Goal: Task Accomplishment & Management: Complete application form

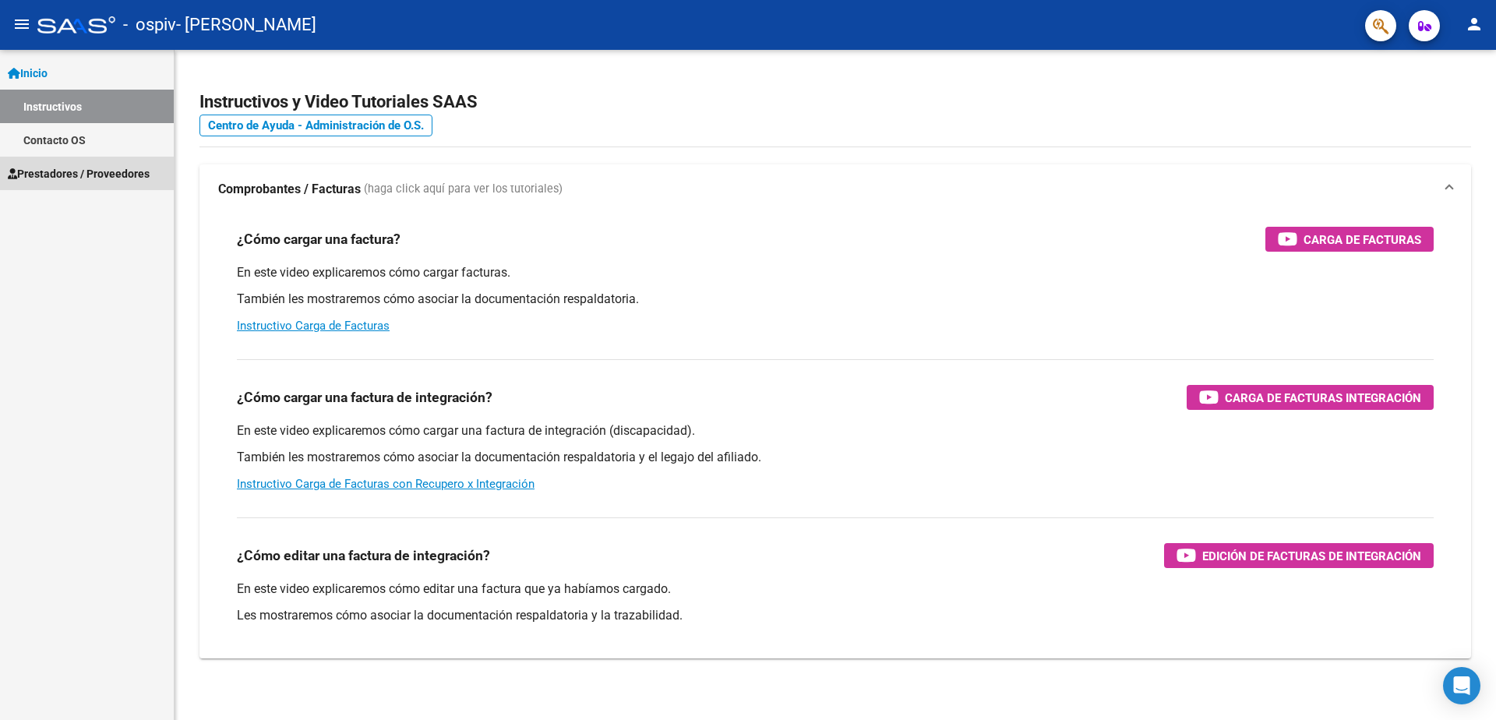
click at [114, 173] on span "Prestadores / Proveedores" at bounding box center [79, 173] width 142 height 17
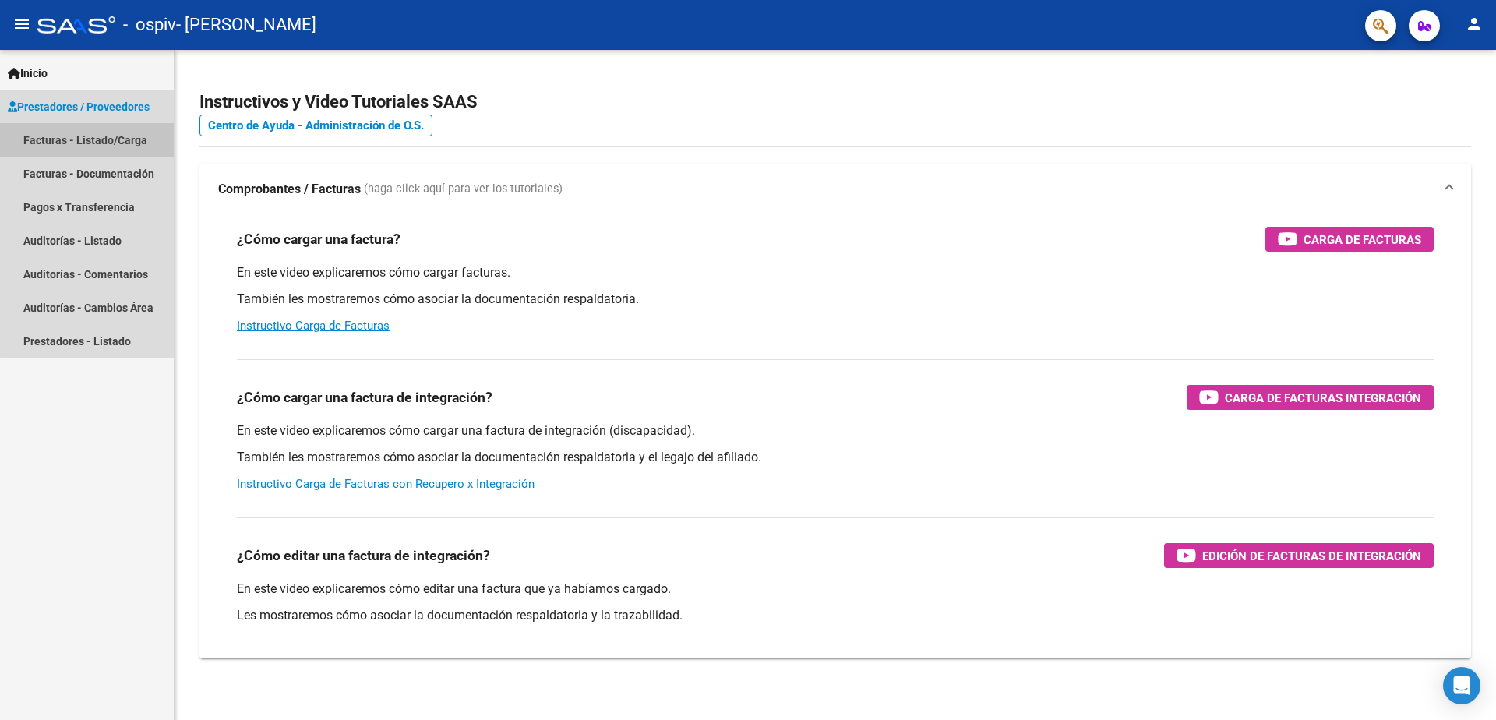
click at [88, 140] on link "Facturas - Listado/Carga" at bounding box center [87, 139] width 174 height 33
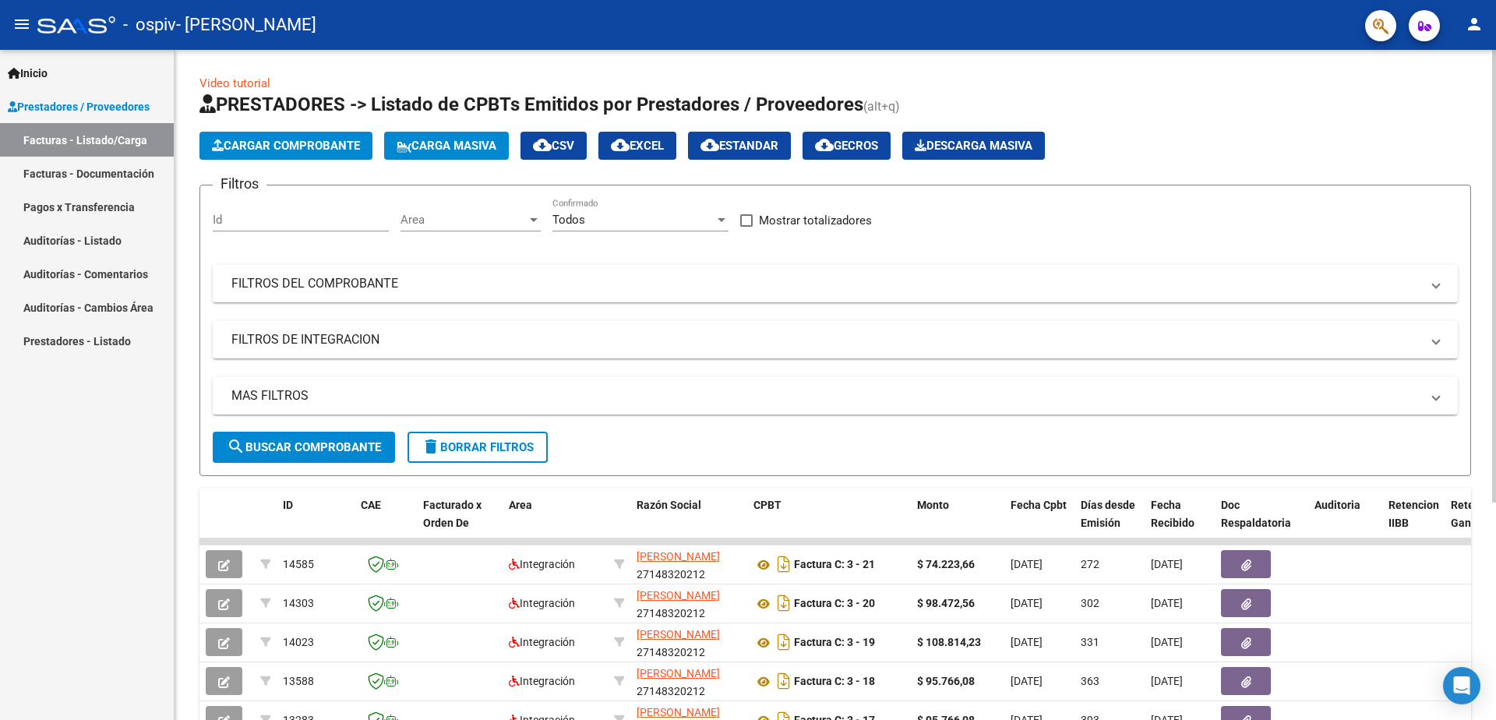
click at [317, 143] on span "Cargar Comprobante" at bounding box center [286, 146] width 148 height 14
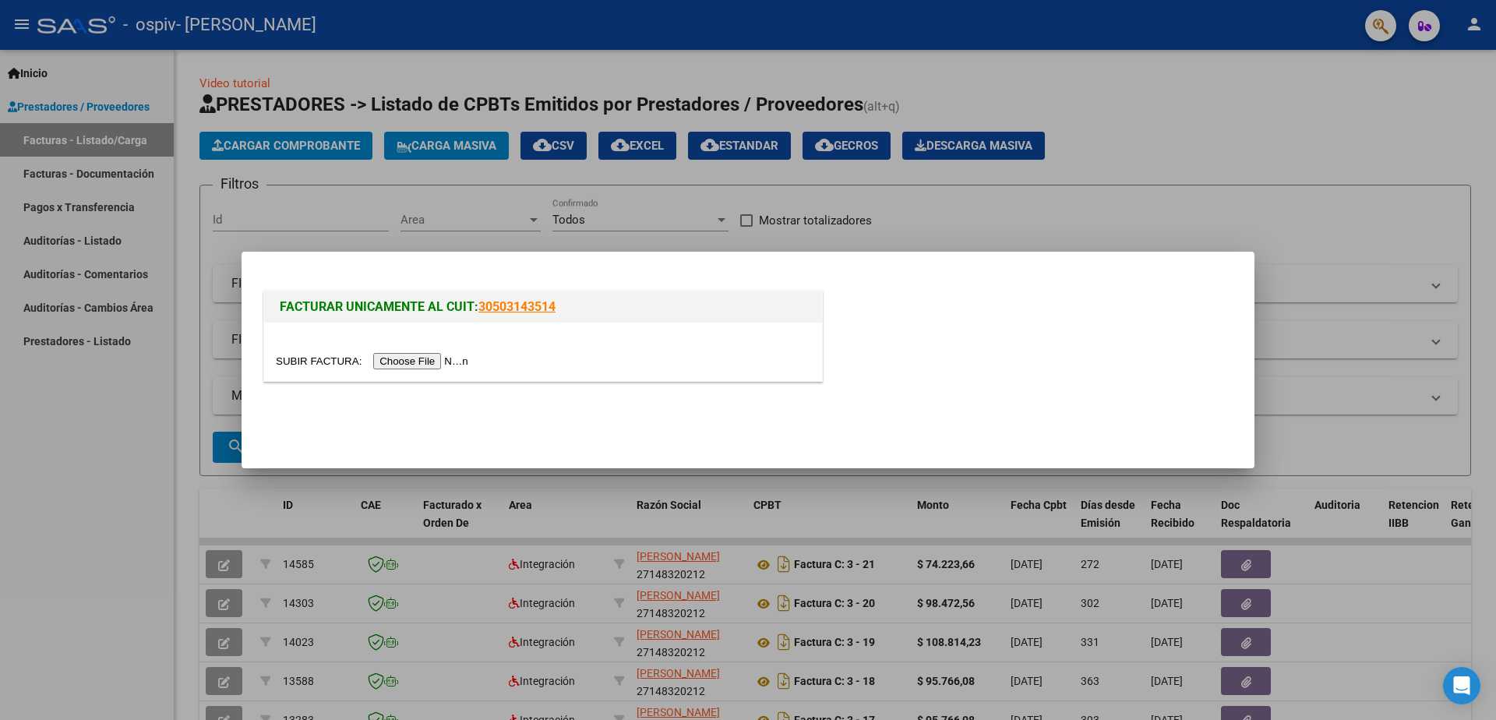
click at [404, 361] on input "file" at bounding box center [374, 361] width 197 height 16
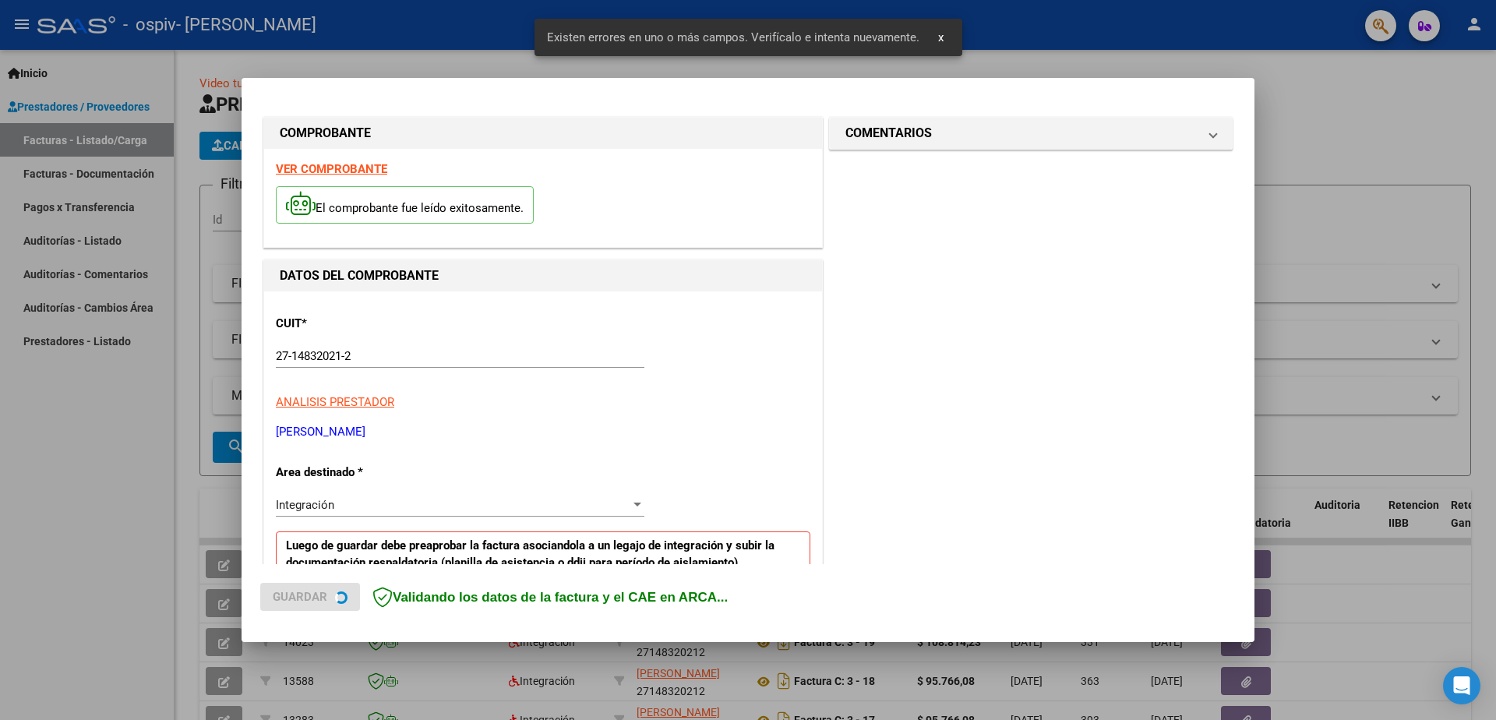
scroll to position [280, 0]
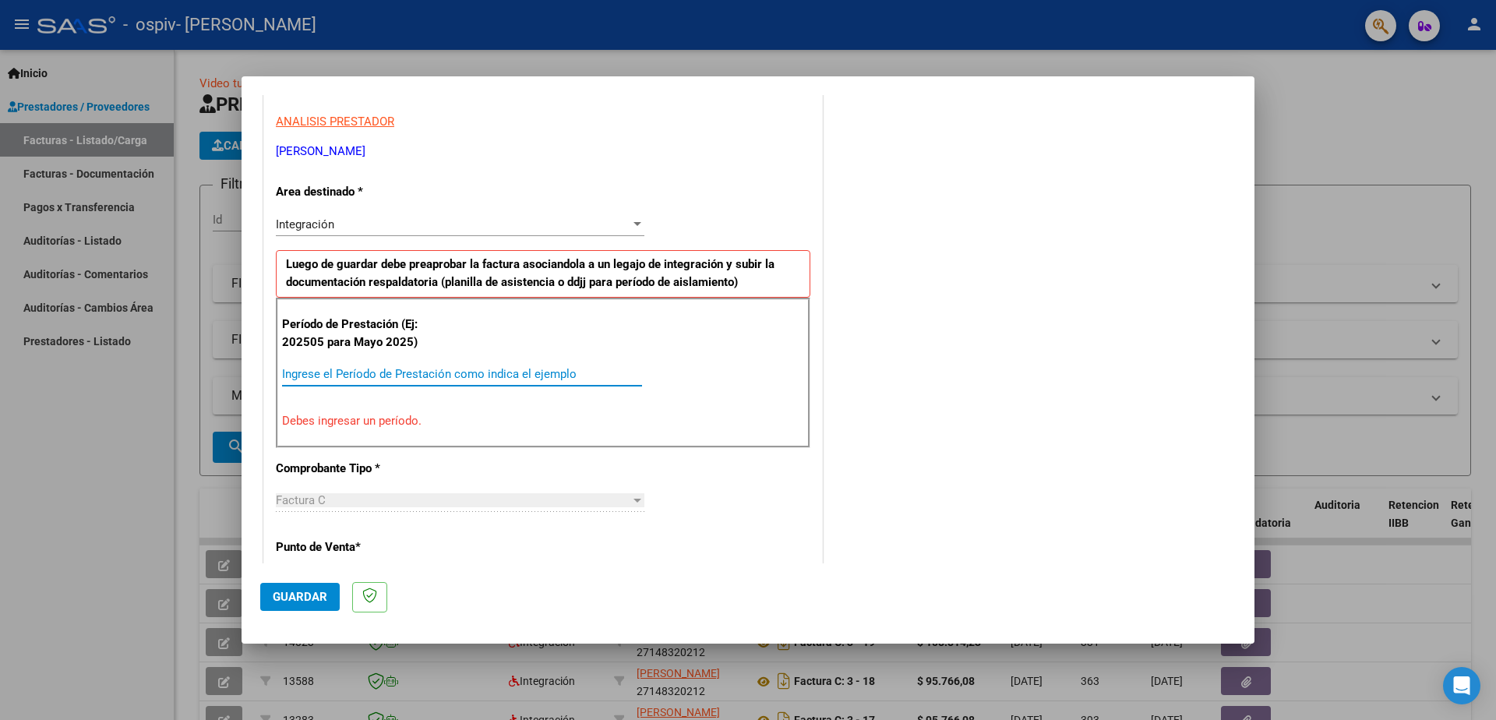
click at [306, 372] on input "Ingrese el Período de Prestación como indica el ejemplo" at bounding box center [462, 374] width 360 height 14
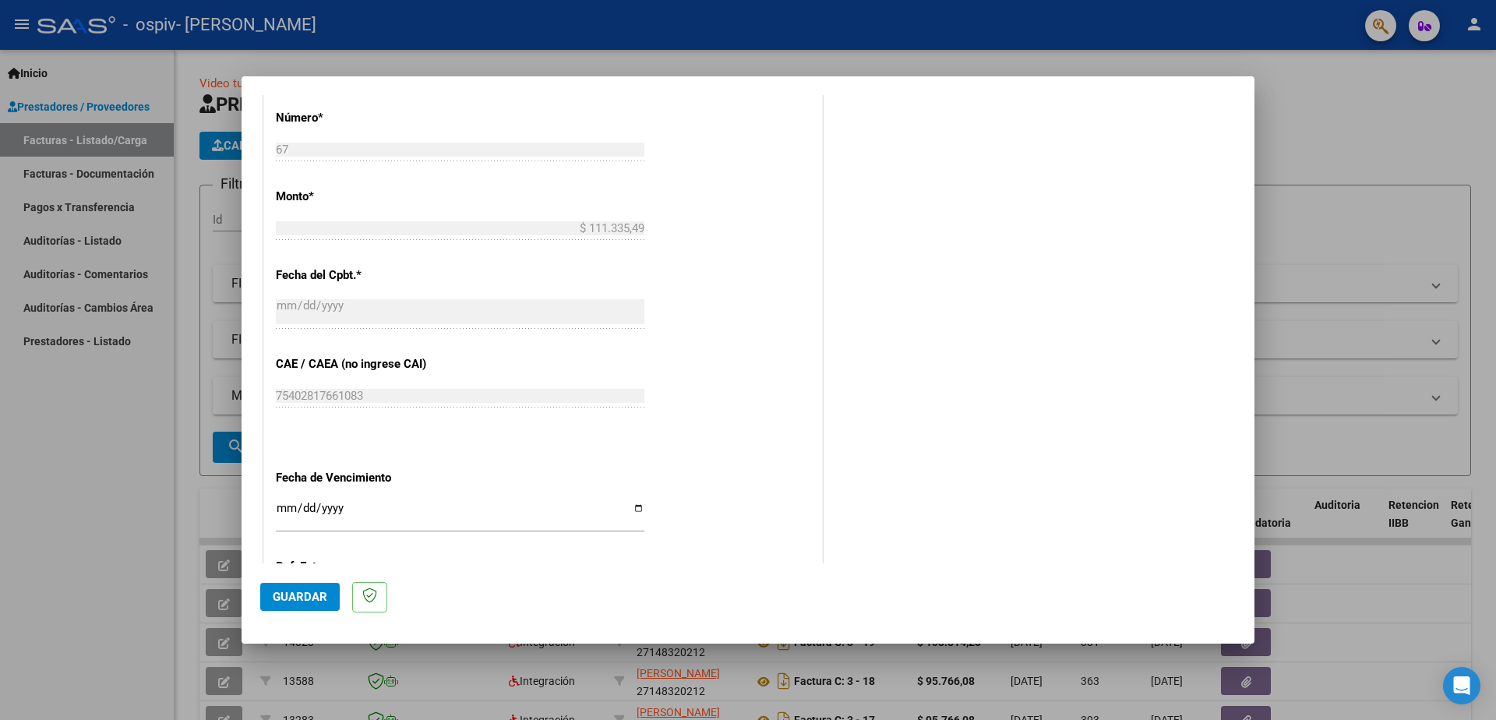
scroll to position [883, 0]
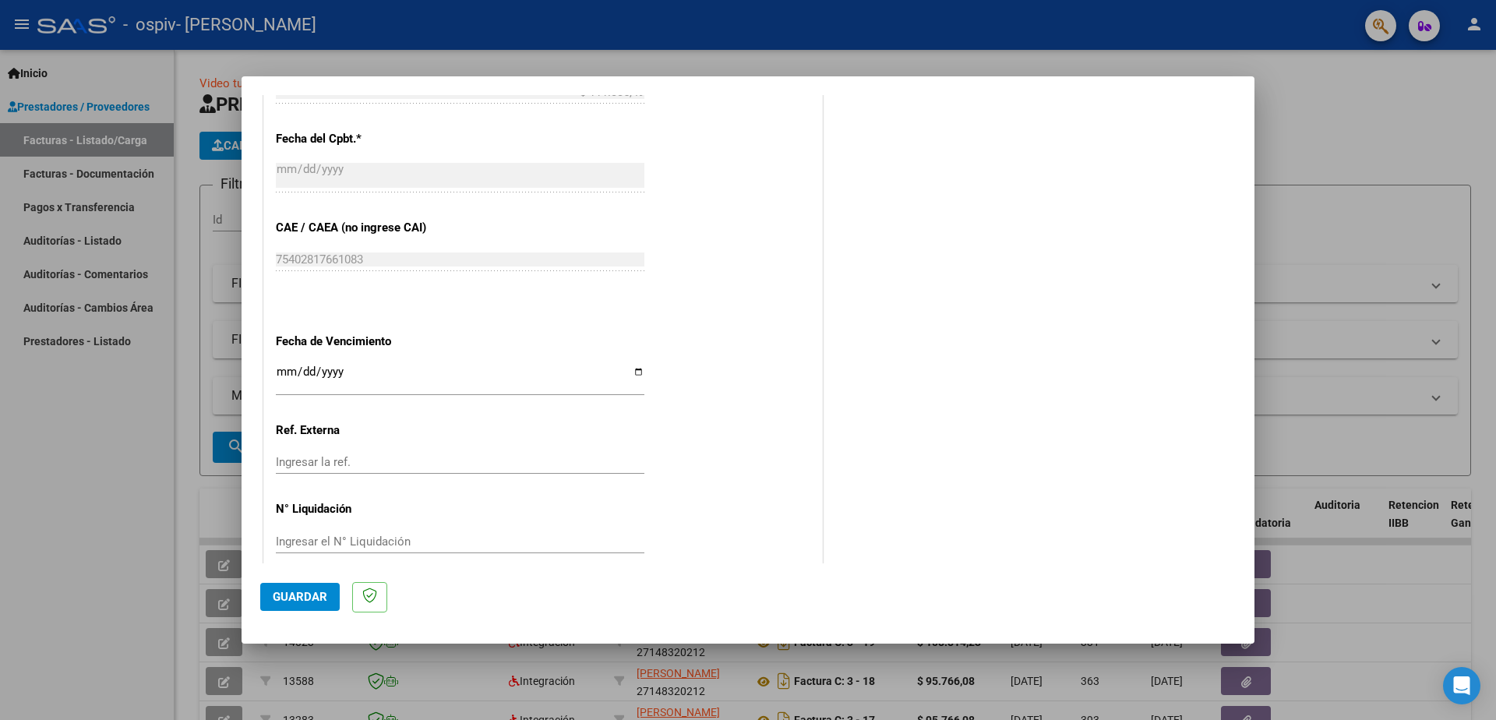
type input "202509"
click at [294, 597] on span "Guardar" at bounding box center [300, 597] width 55 height 14
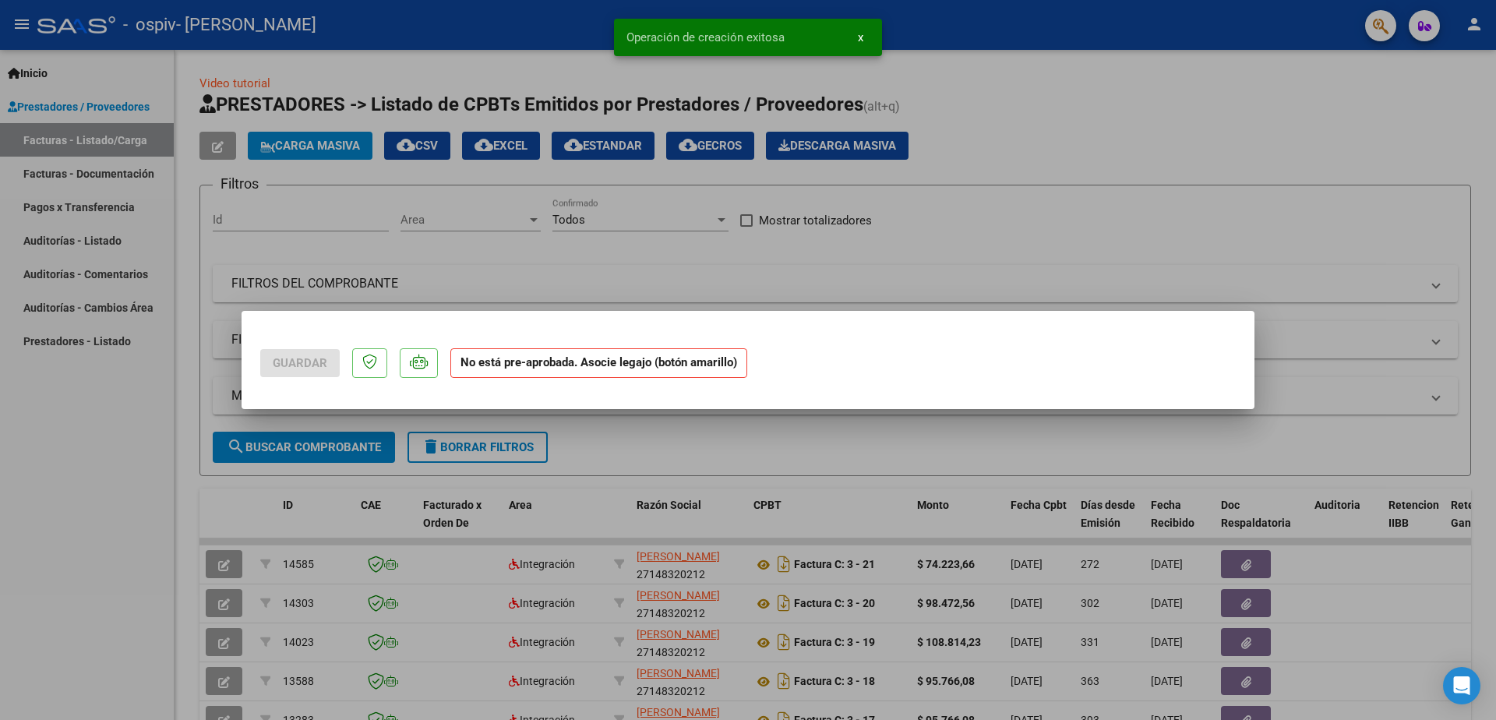
scroll to position [0, 0]
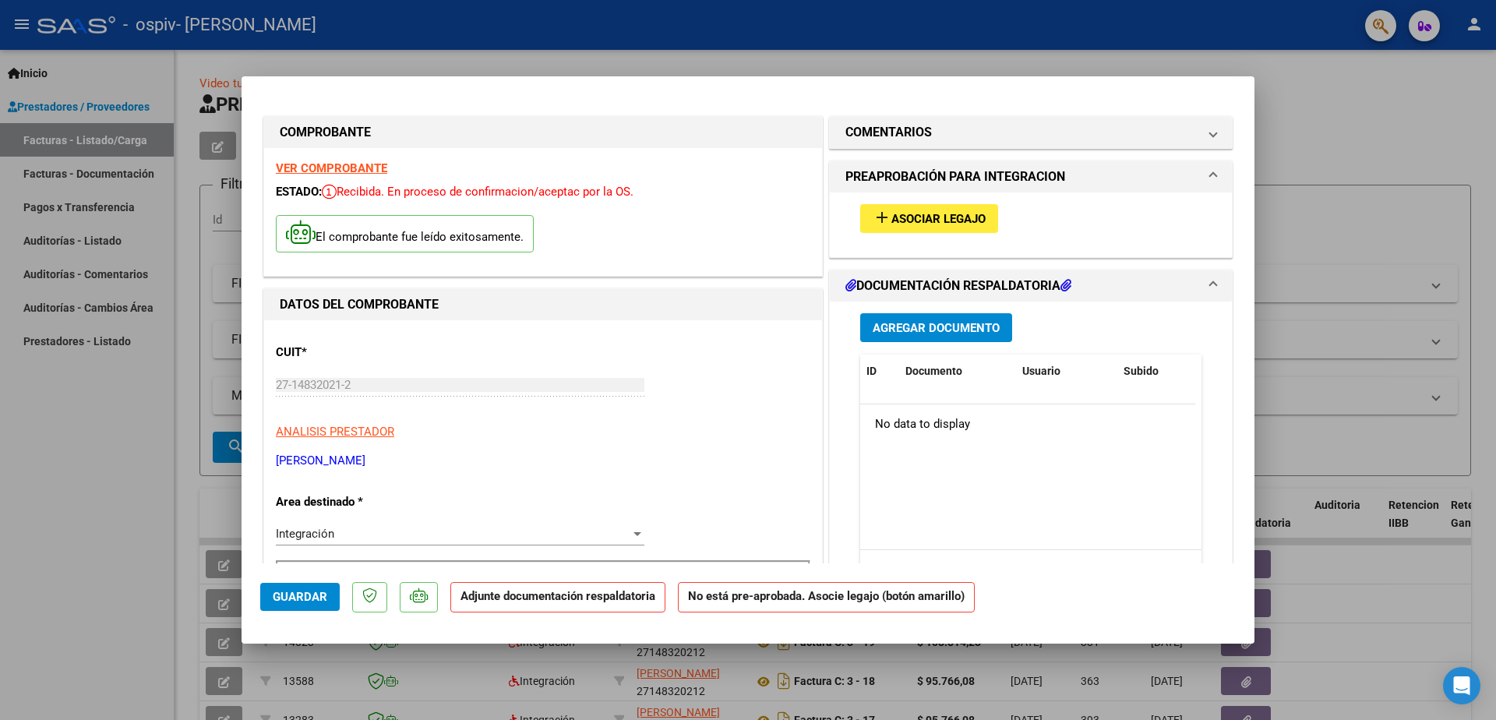
click at [908, 217] on span "Asociar Legajo" at bounding box center [938, 219] width 94 height 14
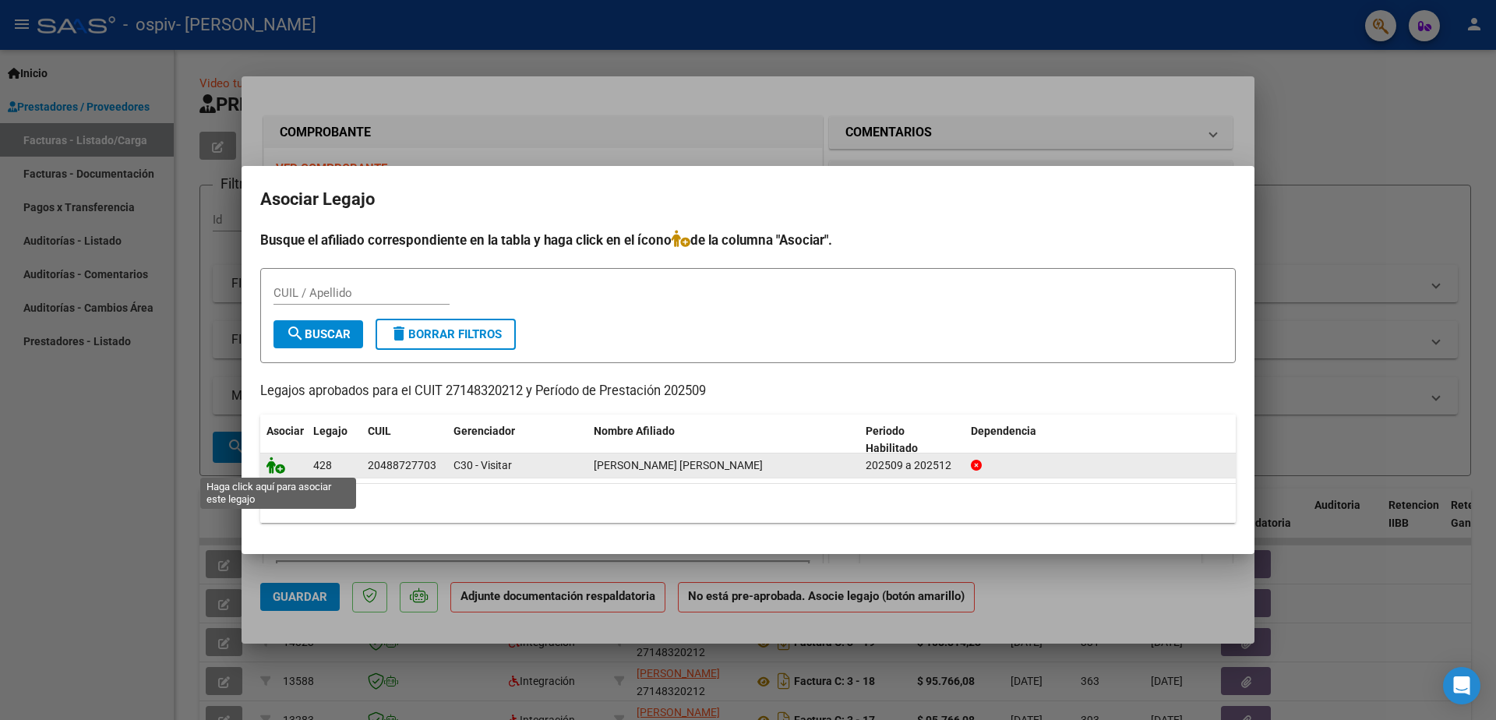
click at [270, 465] on icon at bounding box center [275, 464] width 19 height 17
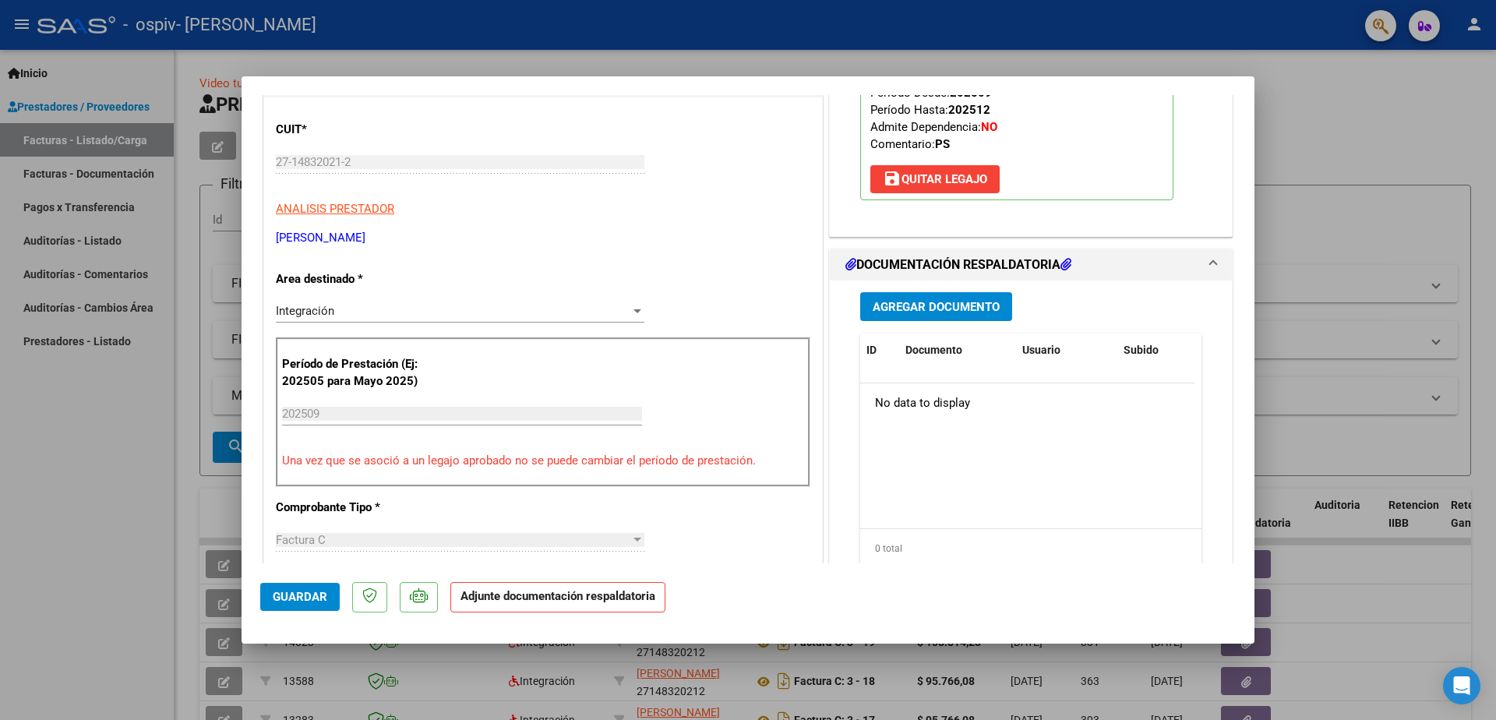
scroll to position [218, 0]
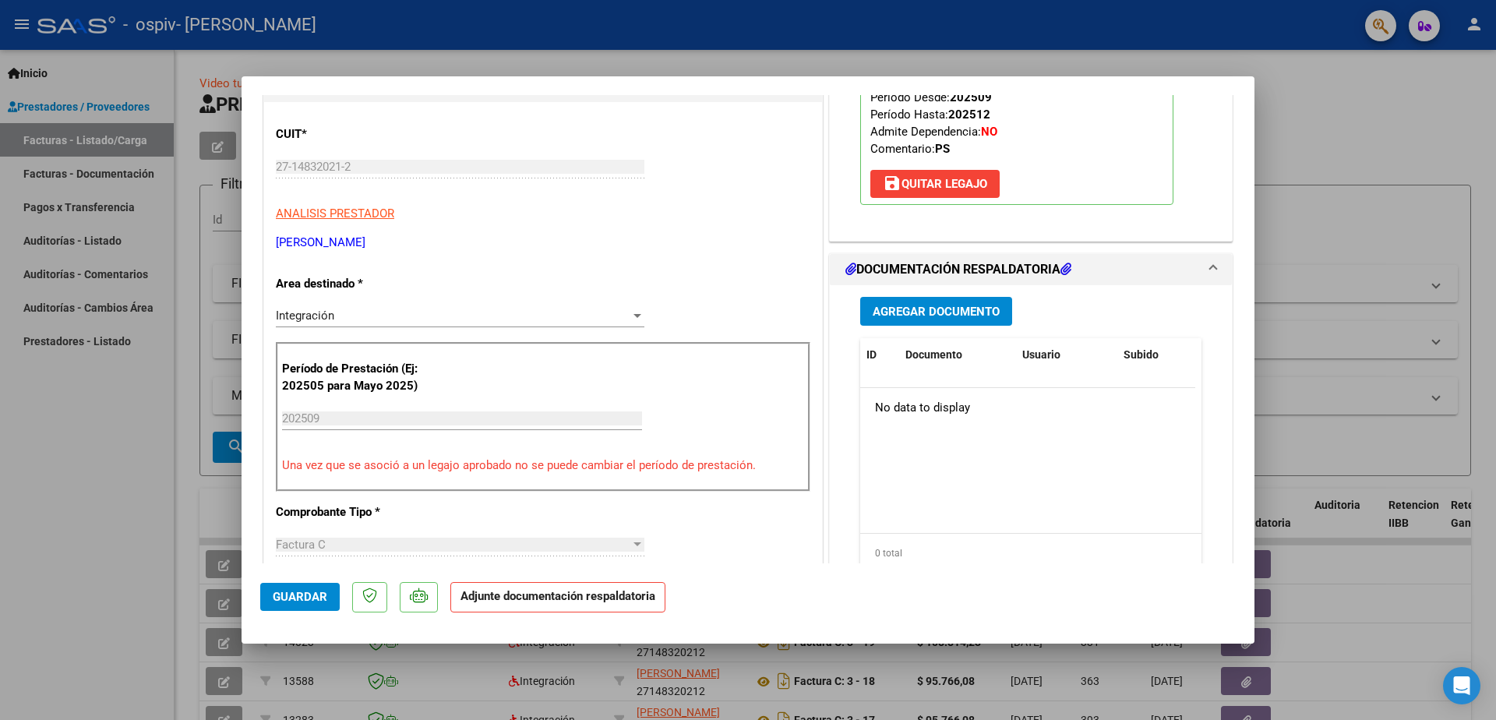
click at [945, 310] on span "Agregar Documento" at bounding box center [935, 312] width 127 height 14
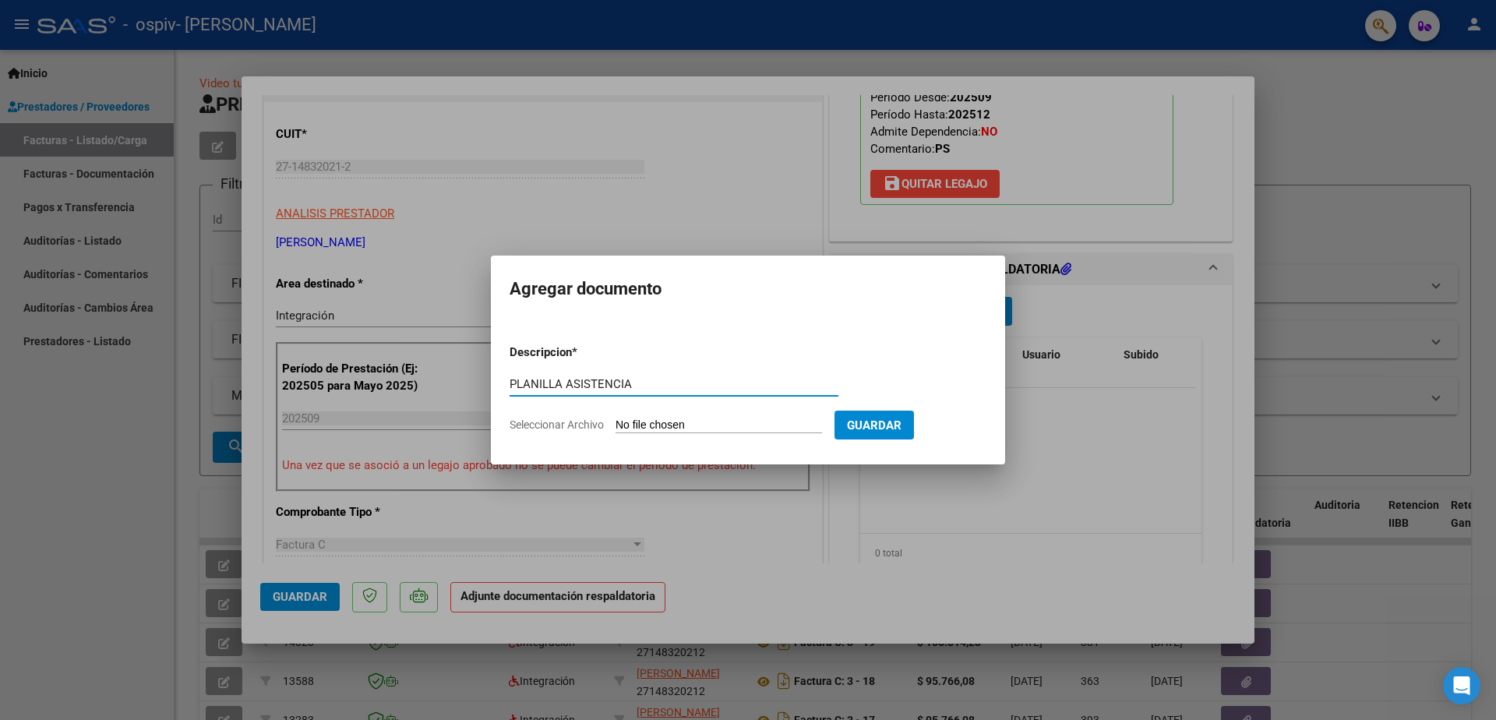
type input "PLANILLA ASISTENCIA"
click at [545, 424] on span "Seleccionar Archivo" at bounding box center [556, 424] width 94 height 12
click at [615, 424] on input "Seleccionar Archivo" at bounding box center [718, 425] width 206 height 15
type input "C:\fakepath\ASISTENCIA [DATE] [PERSON_NAME].pdf"
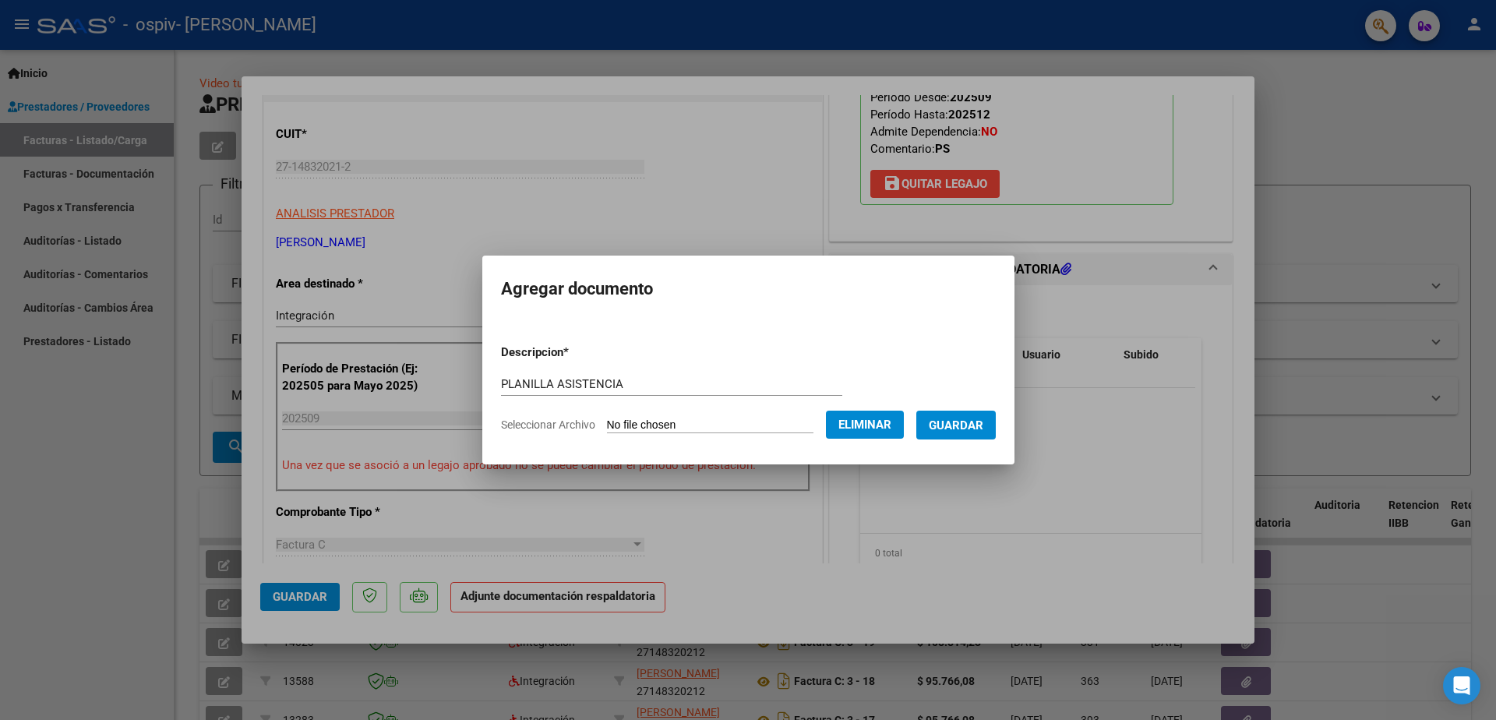
click at [954, 422] on span "Guardar" at bounding box center [956, 425] width 55 height 14
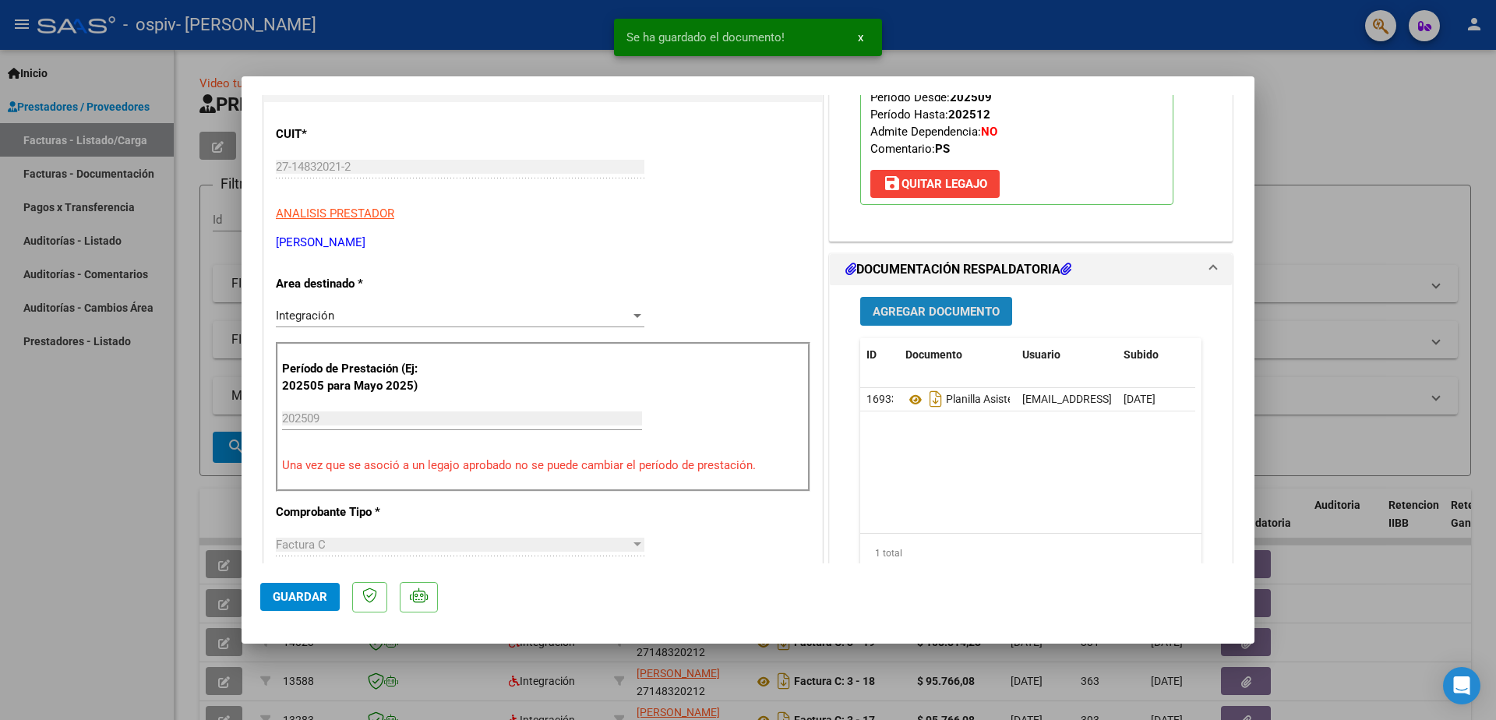
click at [956, 311] on span "Agregar Documento" at bounding box center [935, 312] width 127 height 14
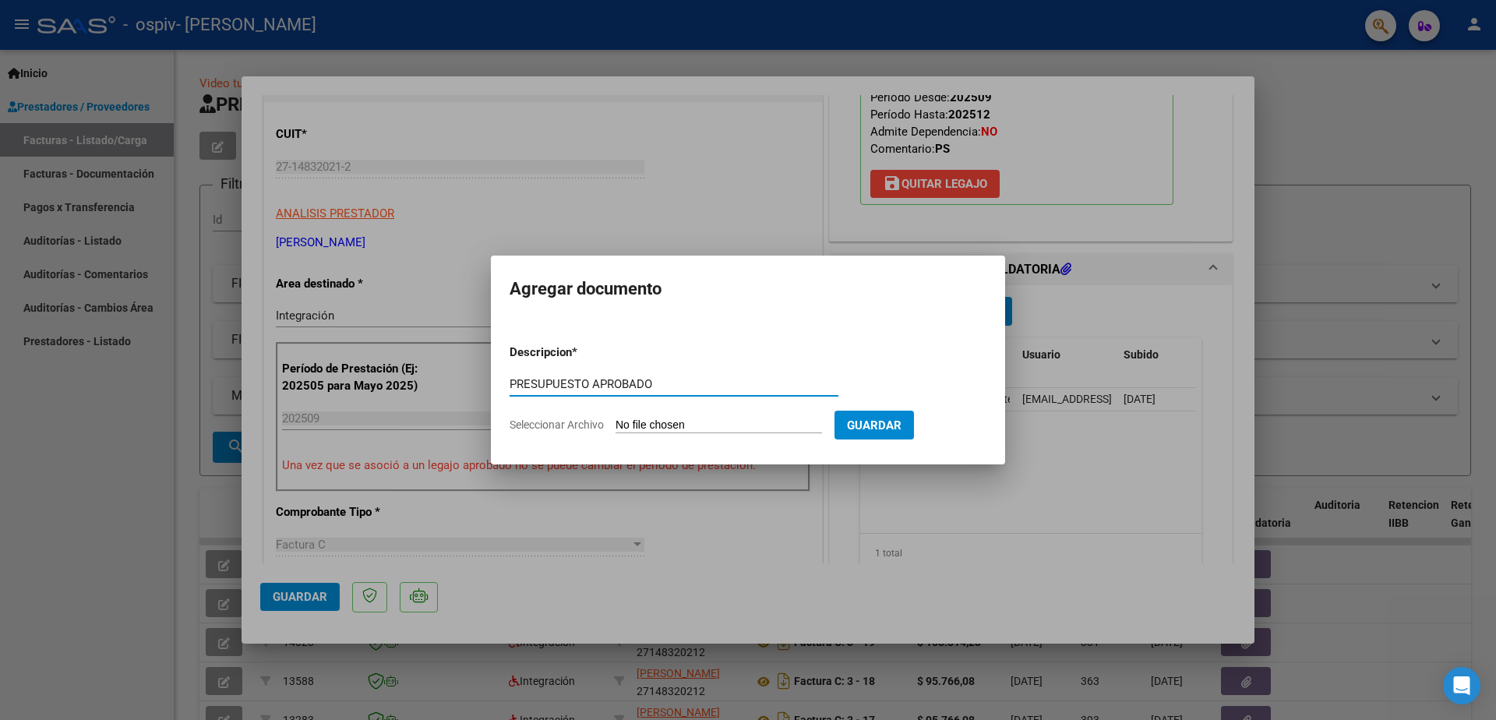
type input "PRESUPUESTO APROBADO"
click at [582, 425] on span "Seleccionar Archivo" at bounding box center [556, 424] width 94 height 12
click at [615, 425] on input "Seleccionar Archivo" at bounding box center [718, 425] width 206 height 15
type input "C:\fakepath\PRESUPUESTO 2025 [PERSON_NAME] [PERSON_NAME] PS.pdf"
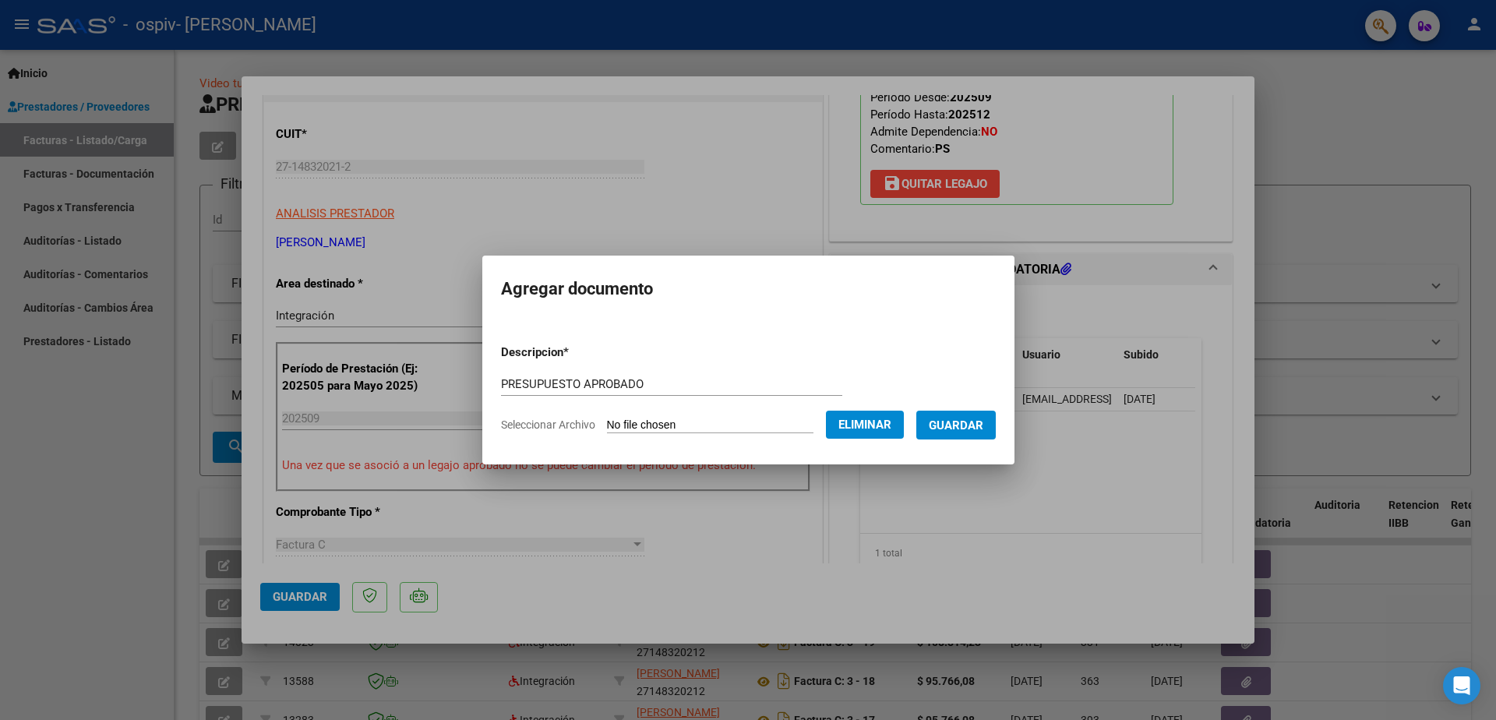
click at [952, 428] on span "Guardar" at bounding box center [956, 425] width 55 height 14
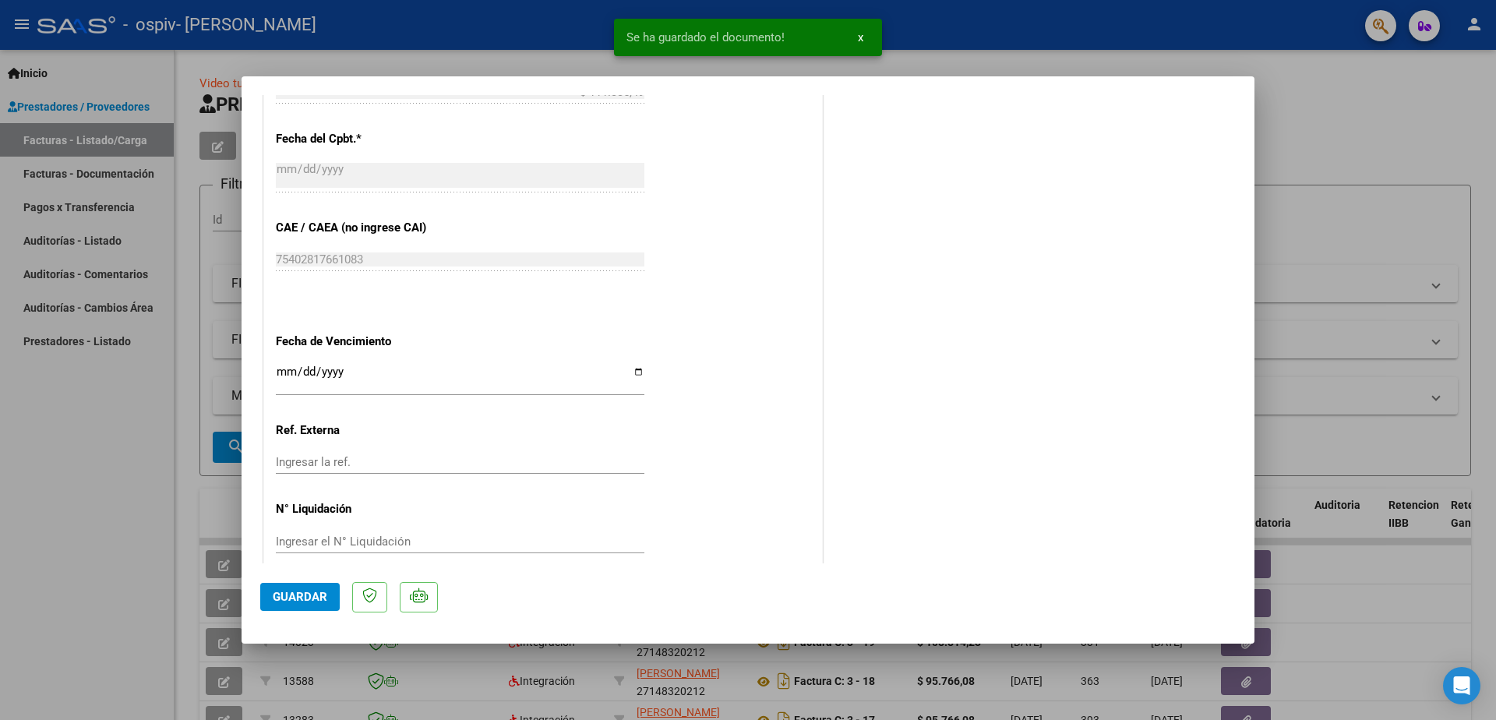
scroll to position [732, 0]
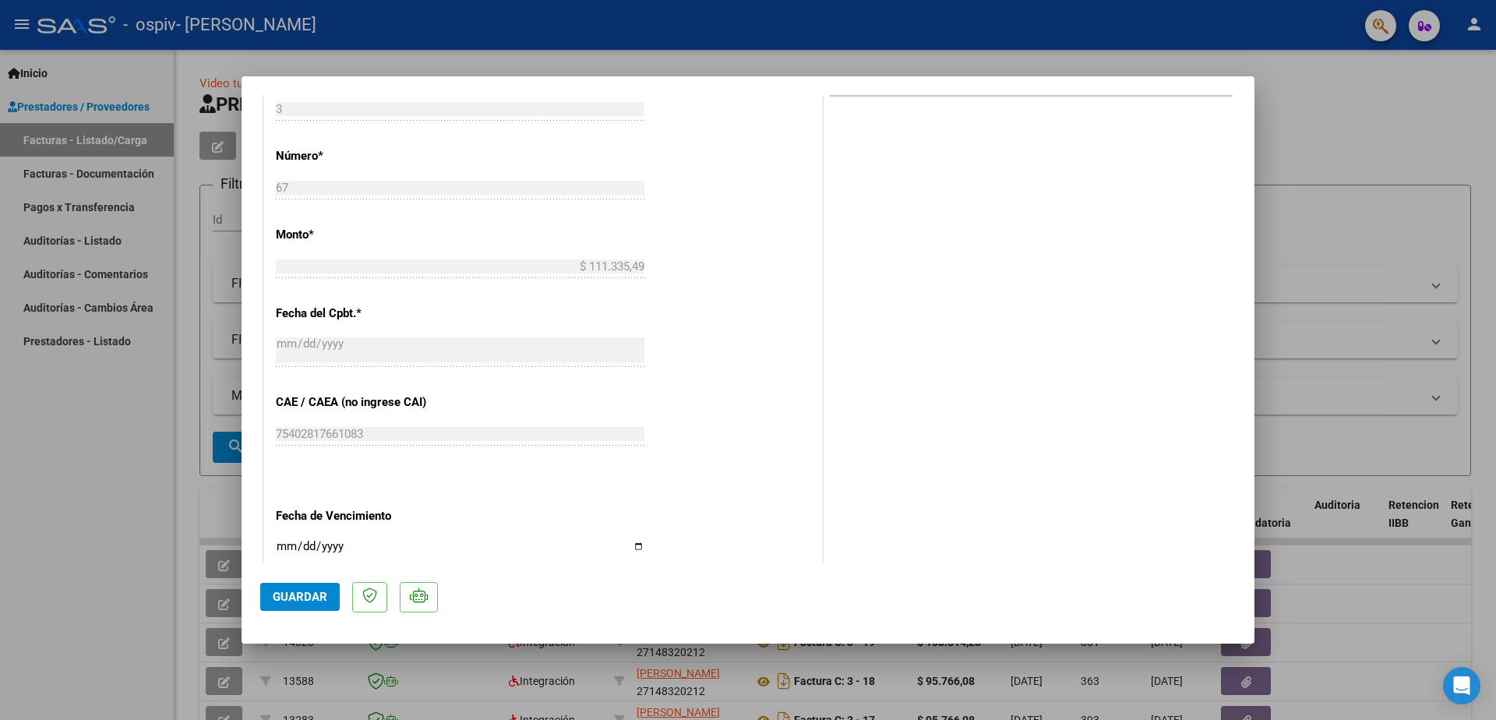
click at [301, 594] on span "Guardar" at bounding box center [300, 597] width 55 height 14
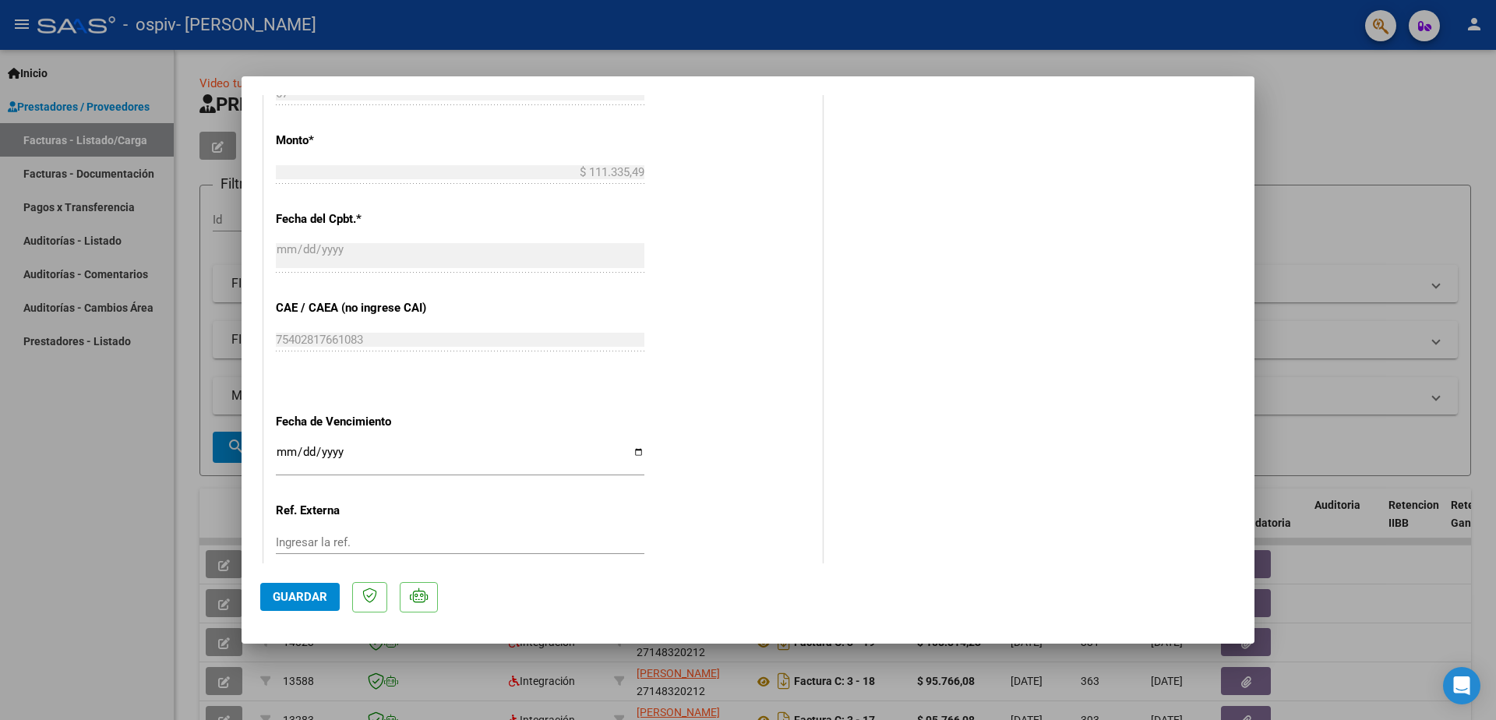
scroll to position [907, 0]
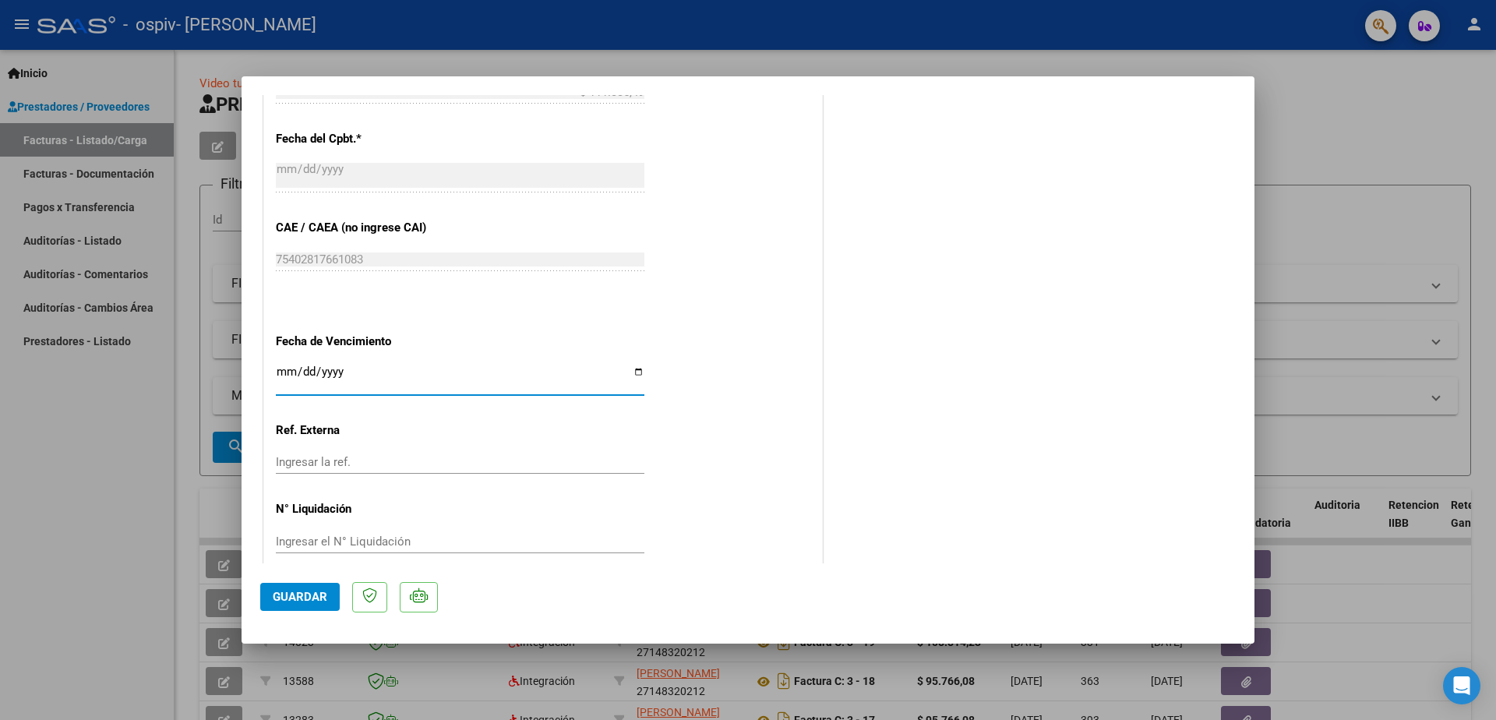
click at [629, 365] on input "Ingresar la fecha" at bounding box center [460, 377] width 368 height 25
click at [632, 365] on input "Ingresar la fecha" at bounding box center [460, 377] width 368 height 25
click at [628, 365] on input "Ingresar la fecha" at bounding box center [460, 377] width 368 height 25
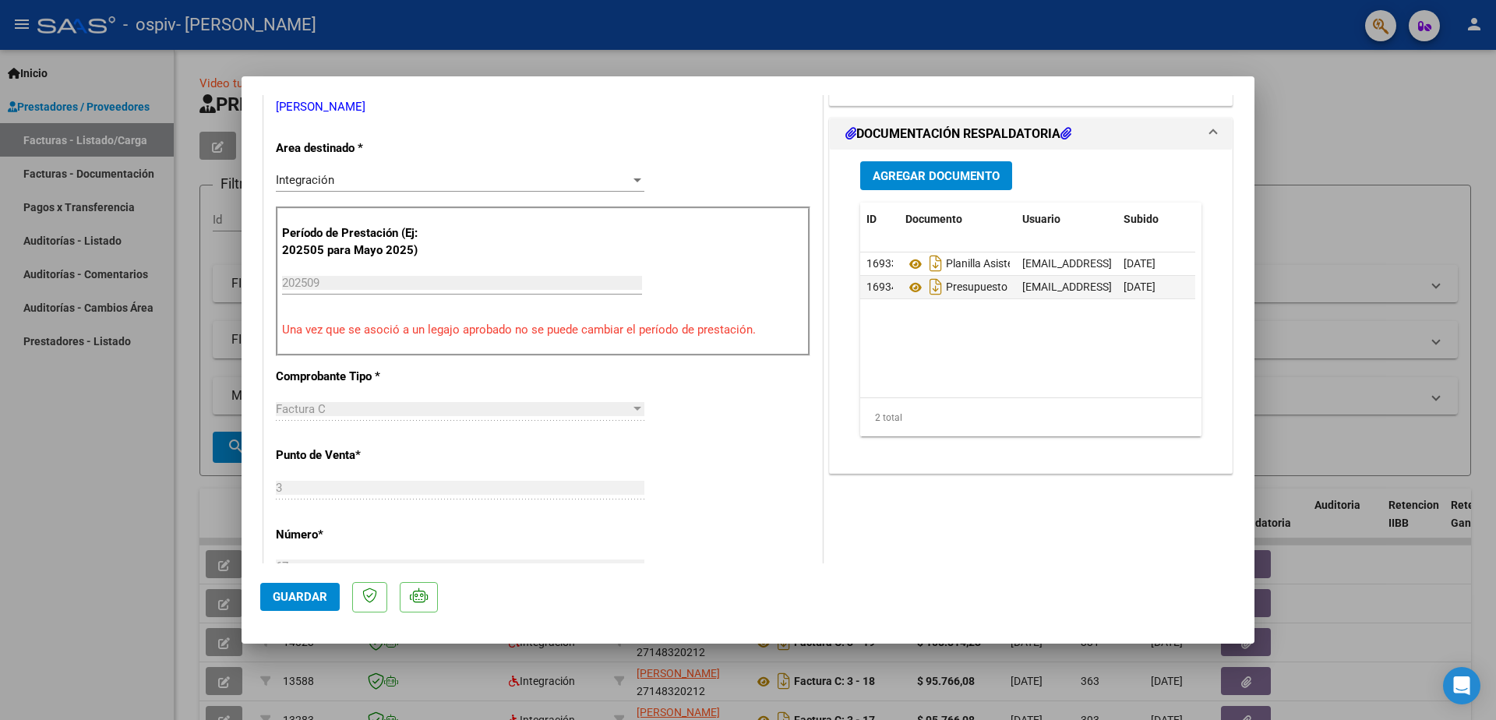
scroll to position [0, 0]
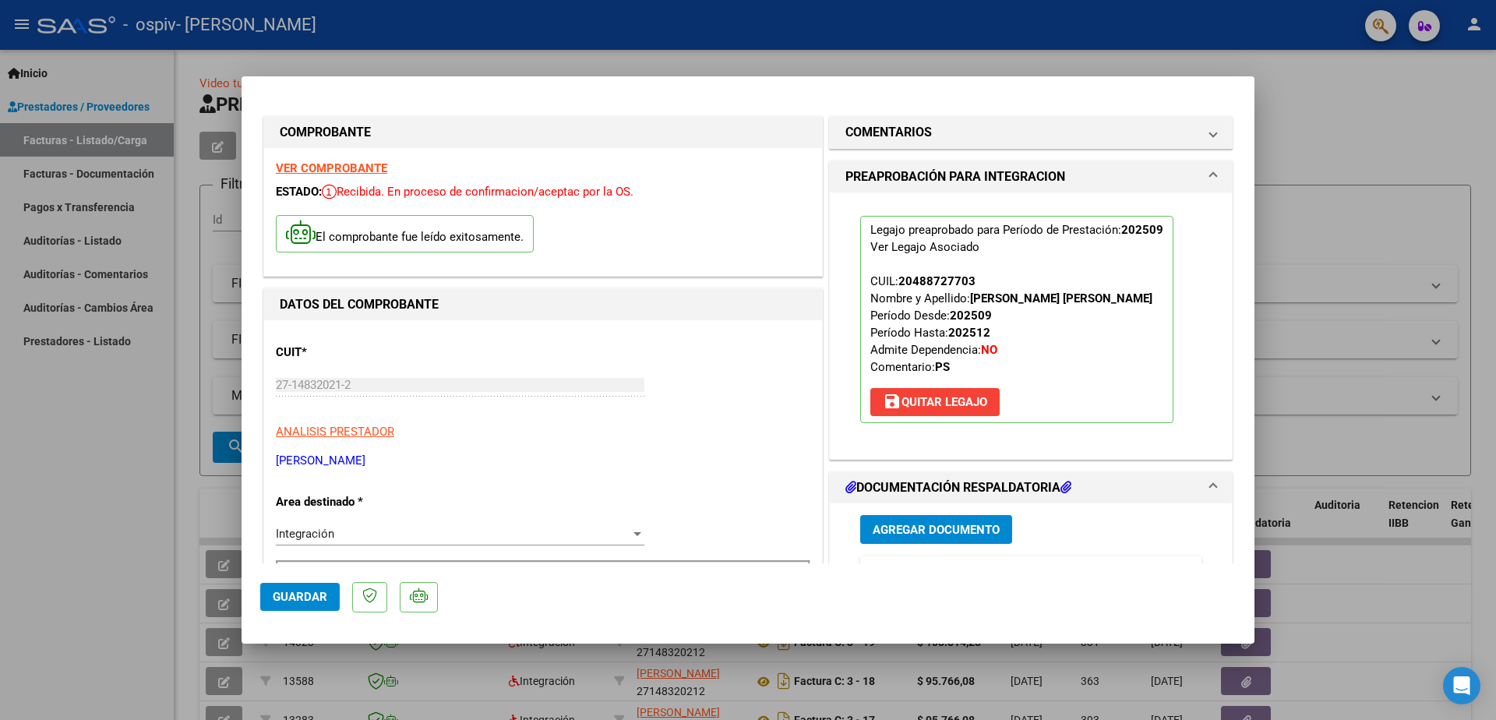
click at [1406, 89] on div at bounding box center [748, 360] width 1496 height 720
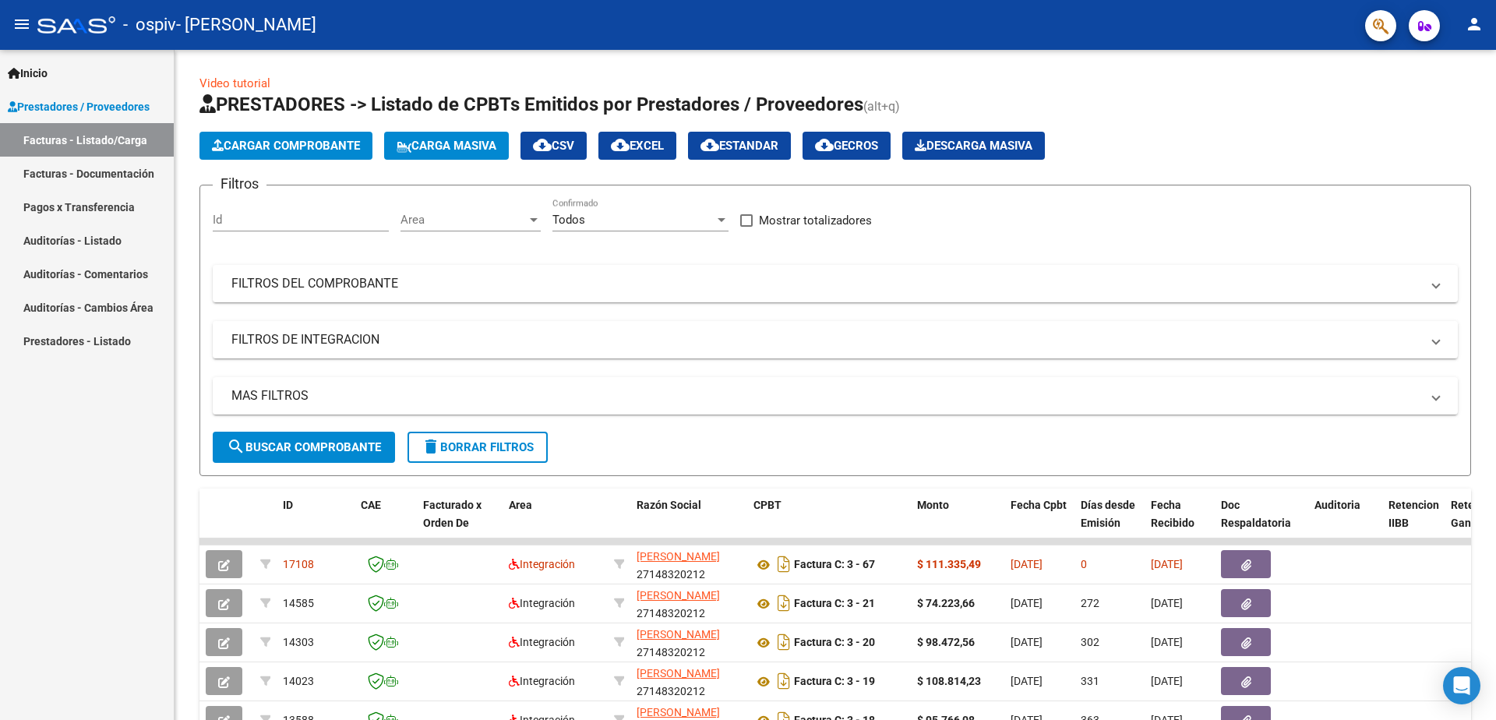
click at [39, 72] on span "Inicio" at bounding box center [28, 73] width 40 height 17
